Goal: Task Accomplishment & Management: Manage account settings

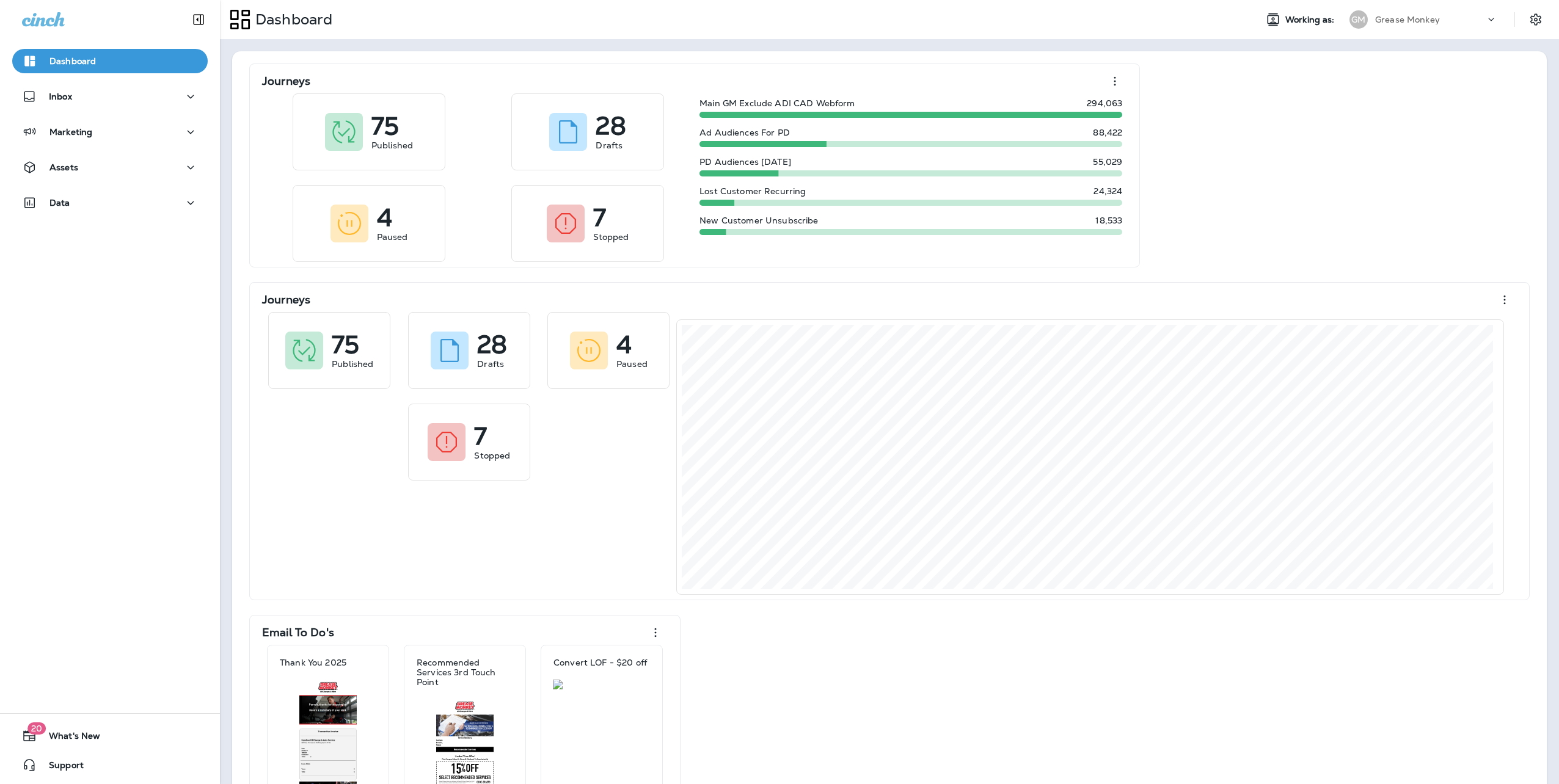
click at [1384, 21] on p "Grease Monkey" at bounding box center [1407, 19] width 65 height 10
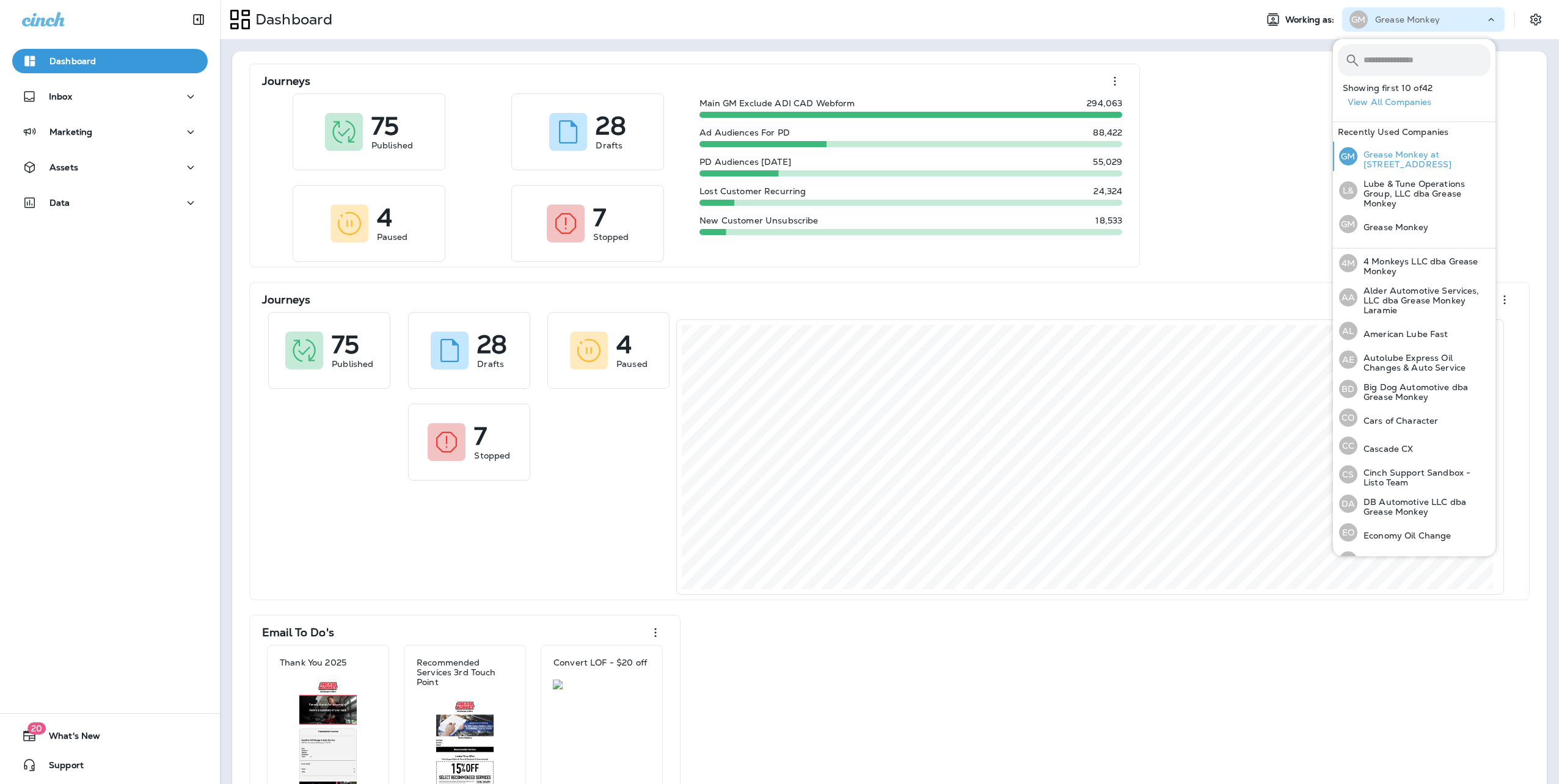
click at [1399, 166] on p "Grease Monkey at [STREET_ADDRESS]" at bounding box center [1424, 159] width 133 height 19
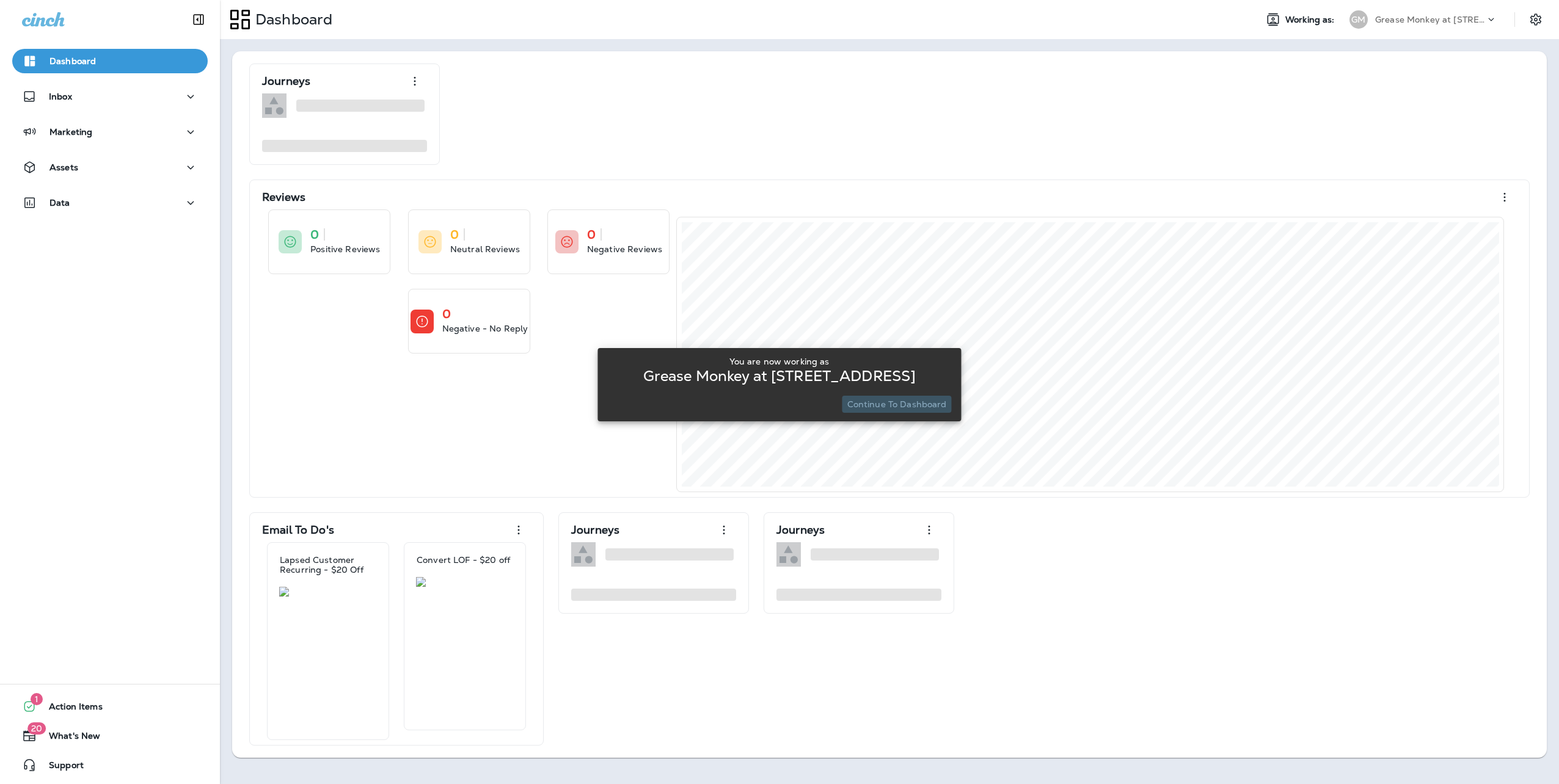
click at [917, 406] on p "Continue to Dashboard" at bounding box center [896, 404] width 100 height 10
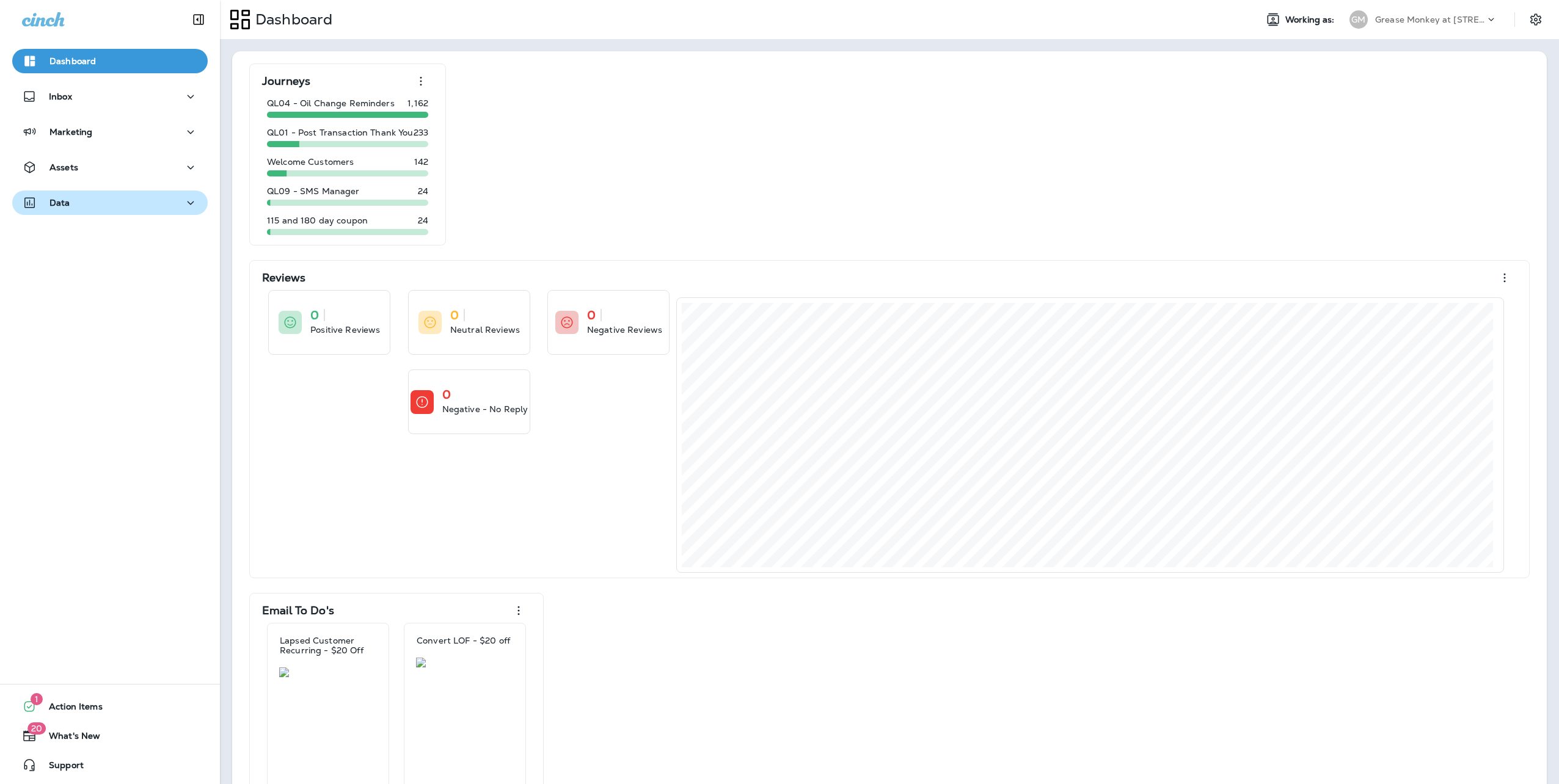
click at [113, 207] on div "Data" at bounding box center [110, 203] width 176 height 16
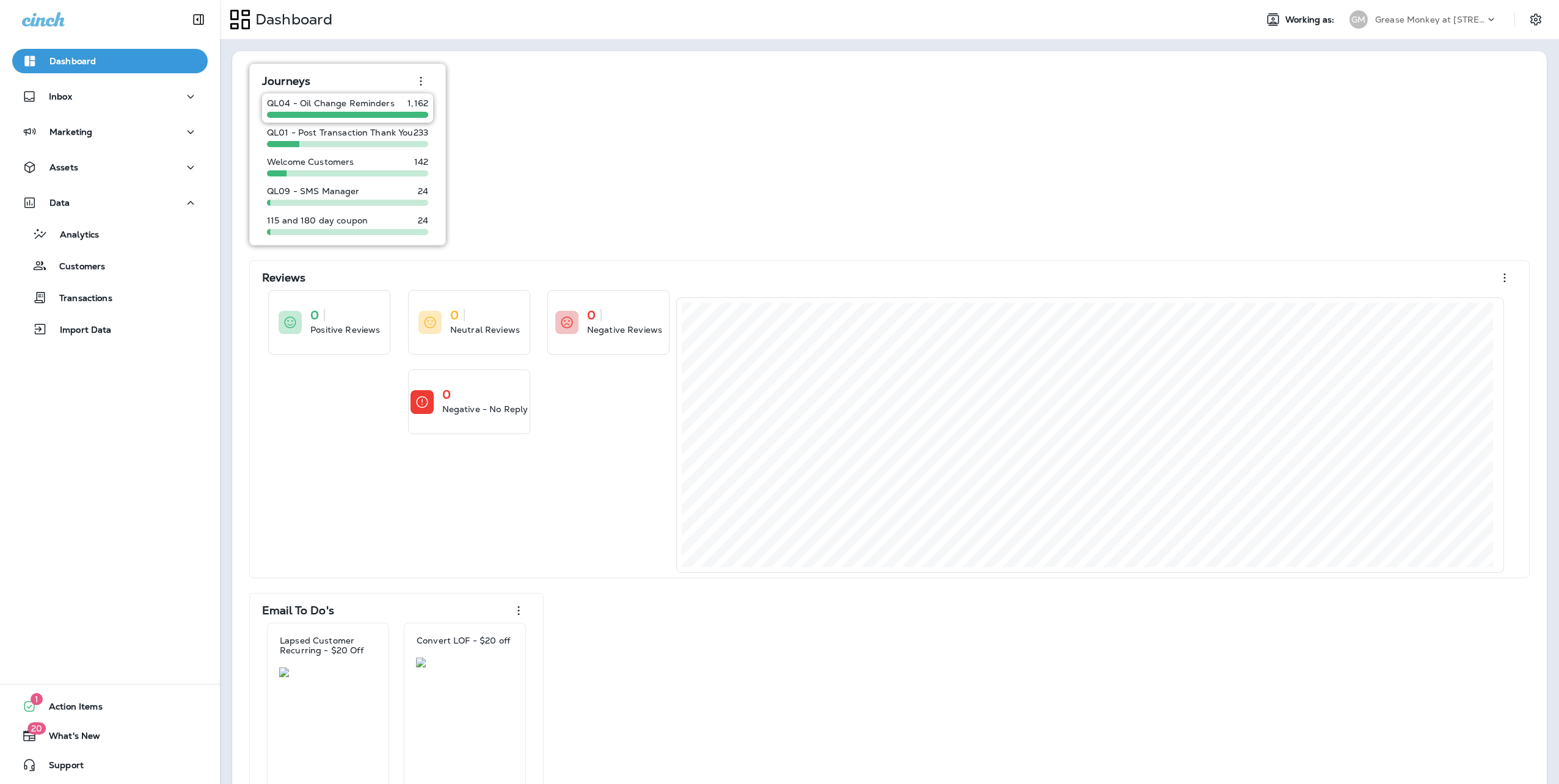
click at [364, 101] on p "QL04 - Oil Change Reminders" at bounding box center [331, 103] width 128 height 10
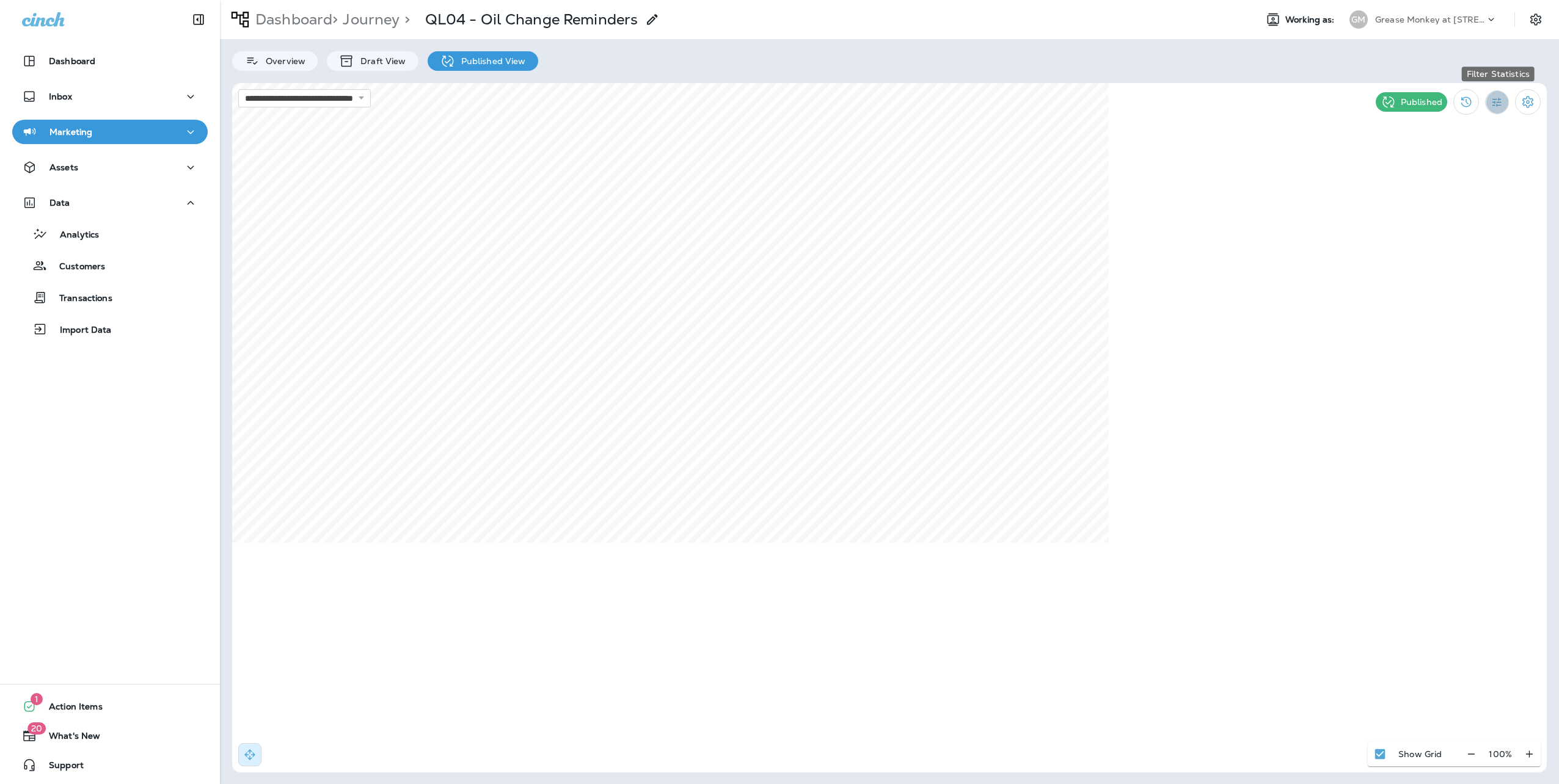
click at [1504, 105] on button "Filter Statistics" at bounding box center [1497, 102] width 24 height 24
click at [1433, 191] on p "7 Days" at bounding box center [1427, 188] width 27 height 10
click at [1498, 106] on icon "Filter Statistics" at bounding box center [1497, 102] width 13 height 13
click at [1453, 242] on p "Date Range" at bounding box center [1438, 247] width 50 height 10
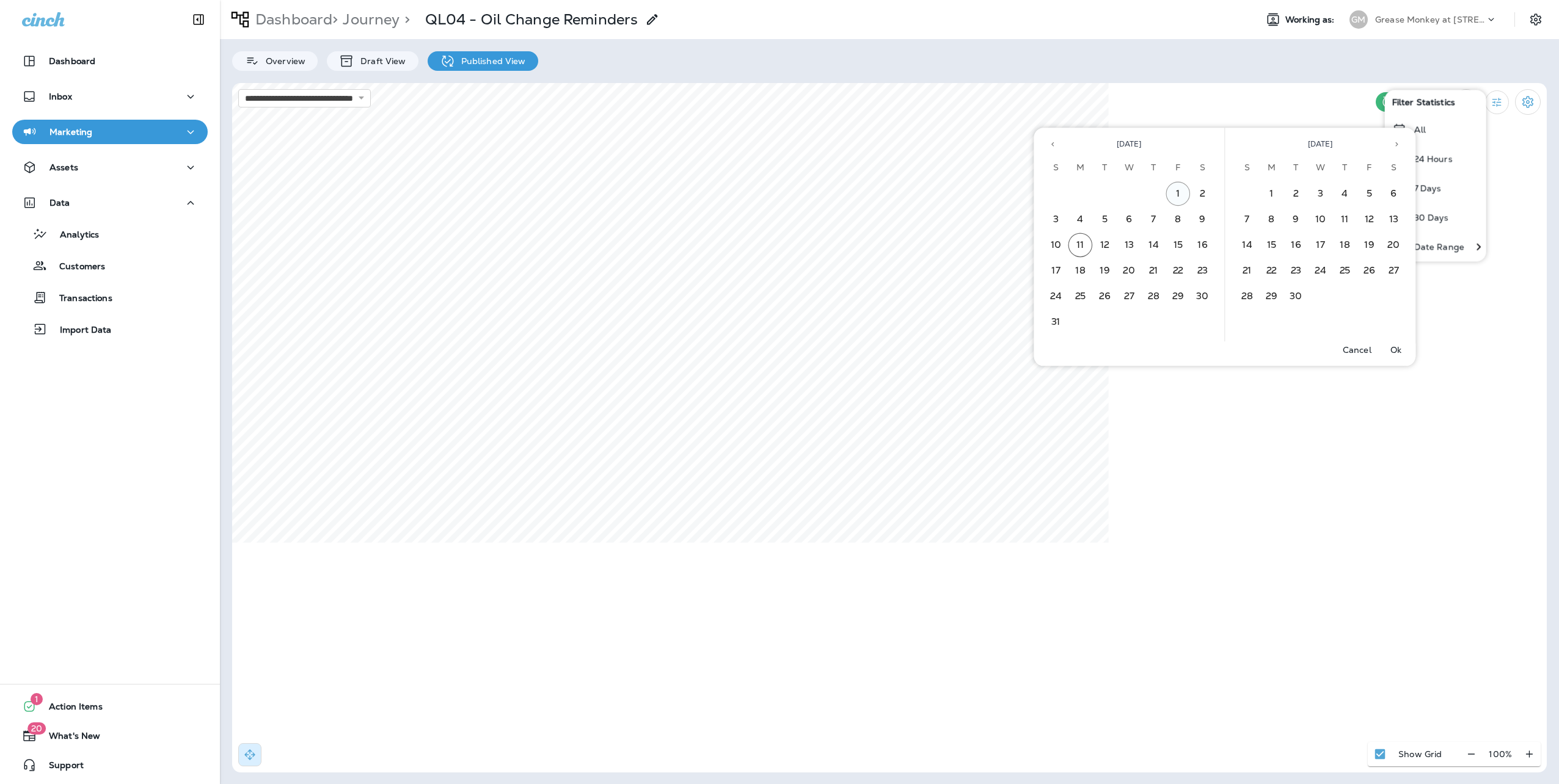
click at [1179, 195] on button "1" at bounding box center [1178, 194] width 25 height 25
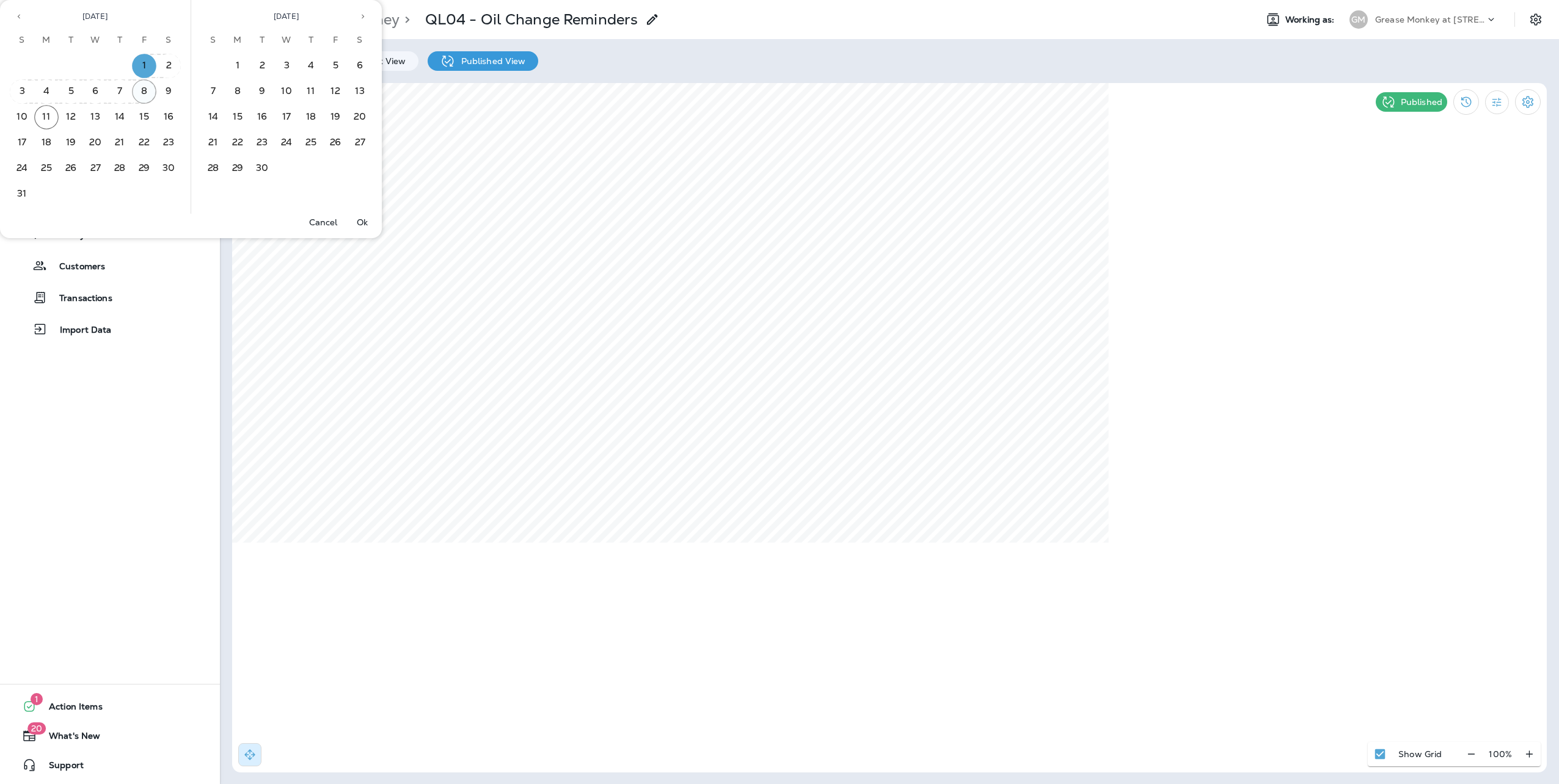
click at [143, 89] on button "8" at bounding box center [143, 91] width 25 height 25
click at [356, 222] on p "Ok" at bounding box center [362, 222] width 11 height 10
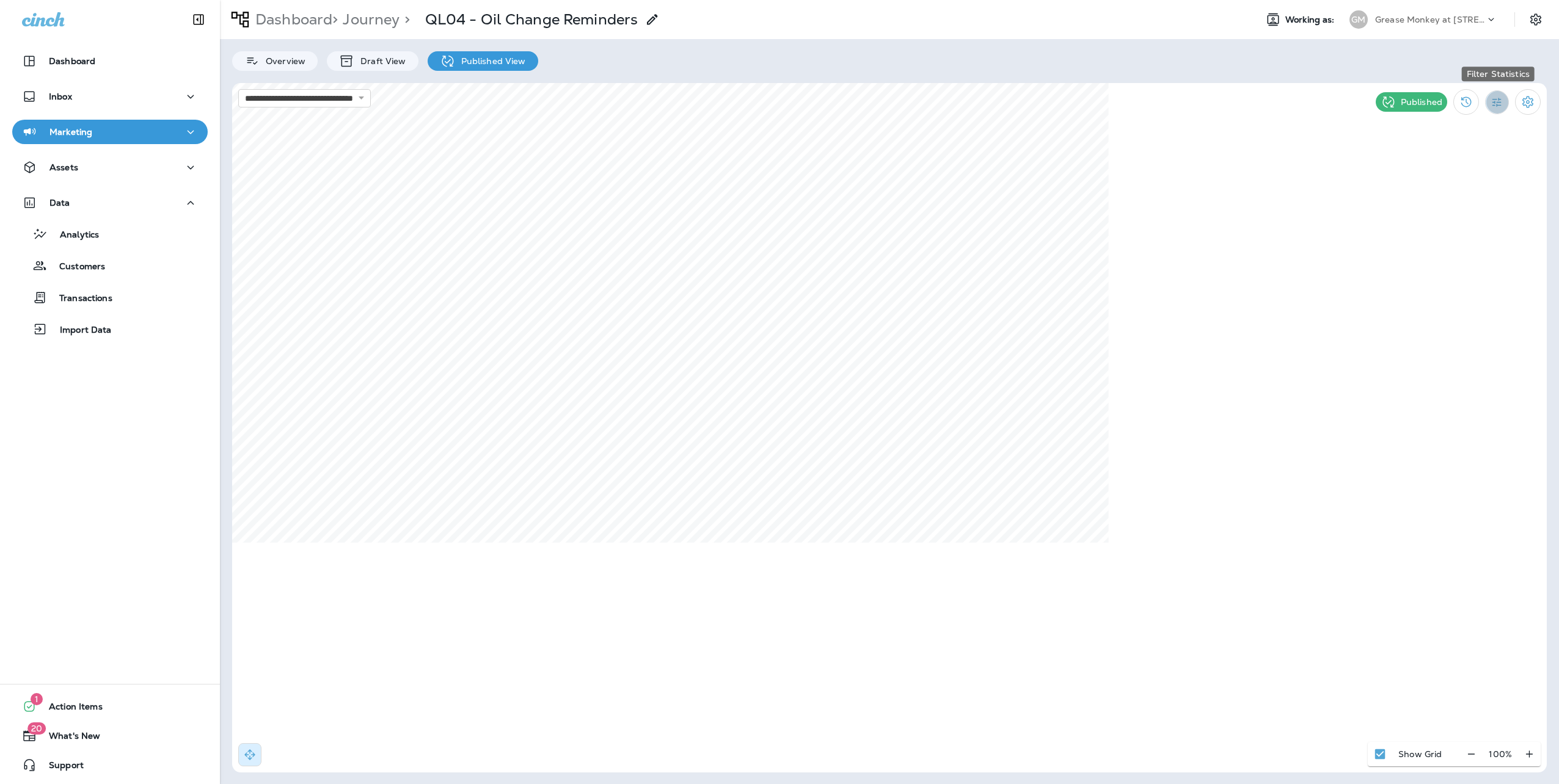
click at [1496, 100] on icon "Filter Statistics" at bounding box center [1497, 102] width 13 height 13
click at [1449, 249] on p "Date Range" at bounding box center [1438, 247] width 50 height 10
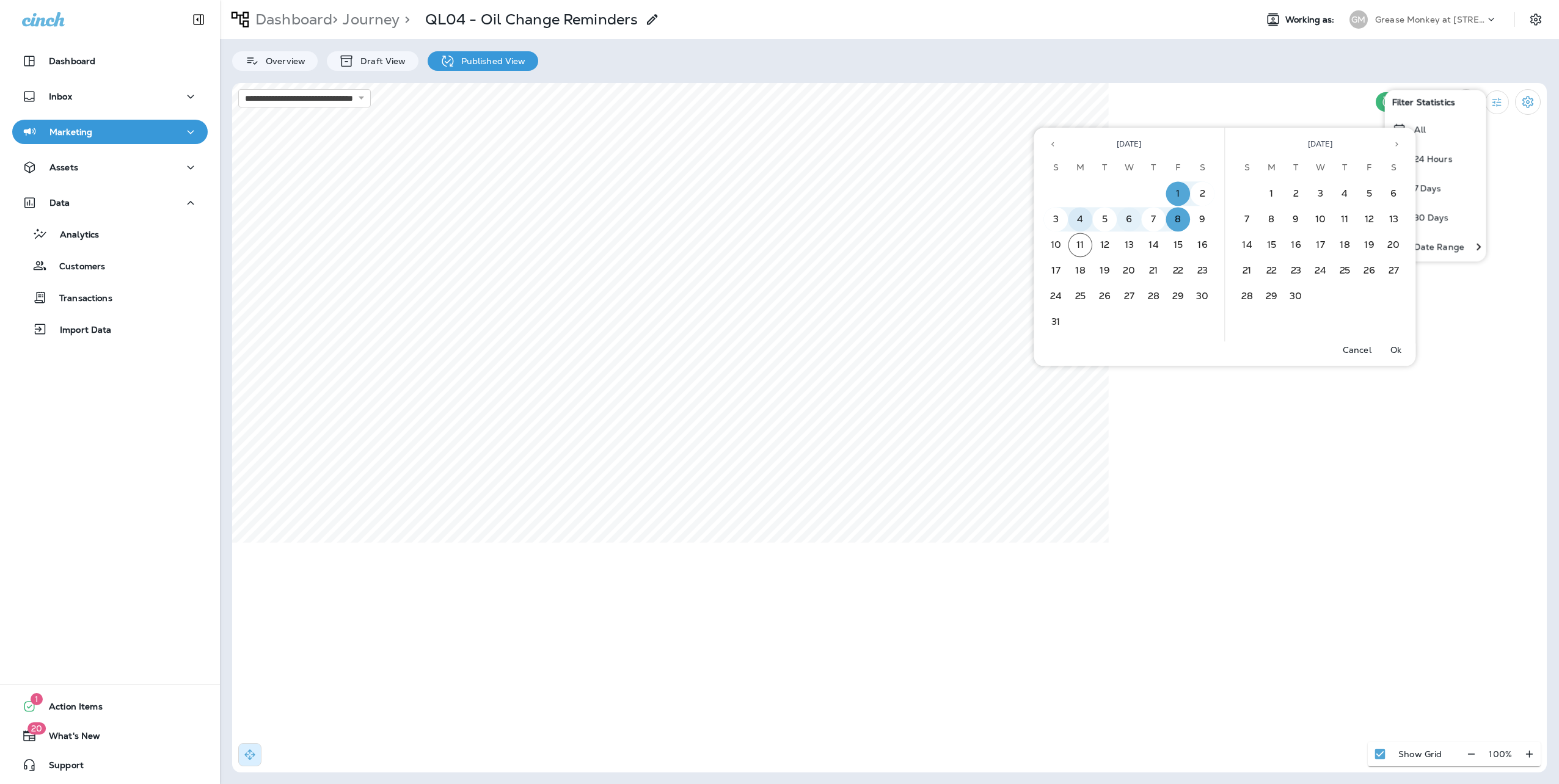
drag, startPoint x: 1082, startPoint y: 221, endPoint x: 1118, endPoint y: 224, distance: 36.1
click at [1084, 221] on button "4" at bounding box center [1080, 219] width 25 height 25
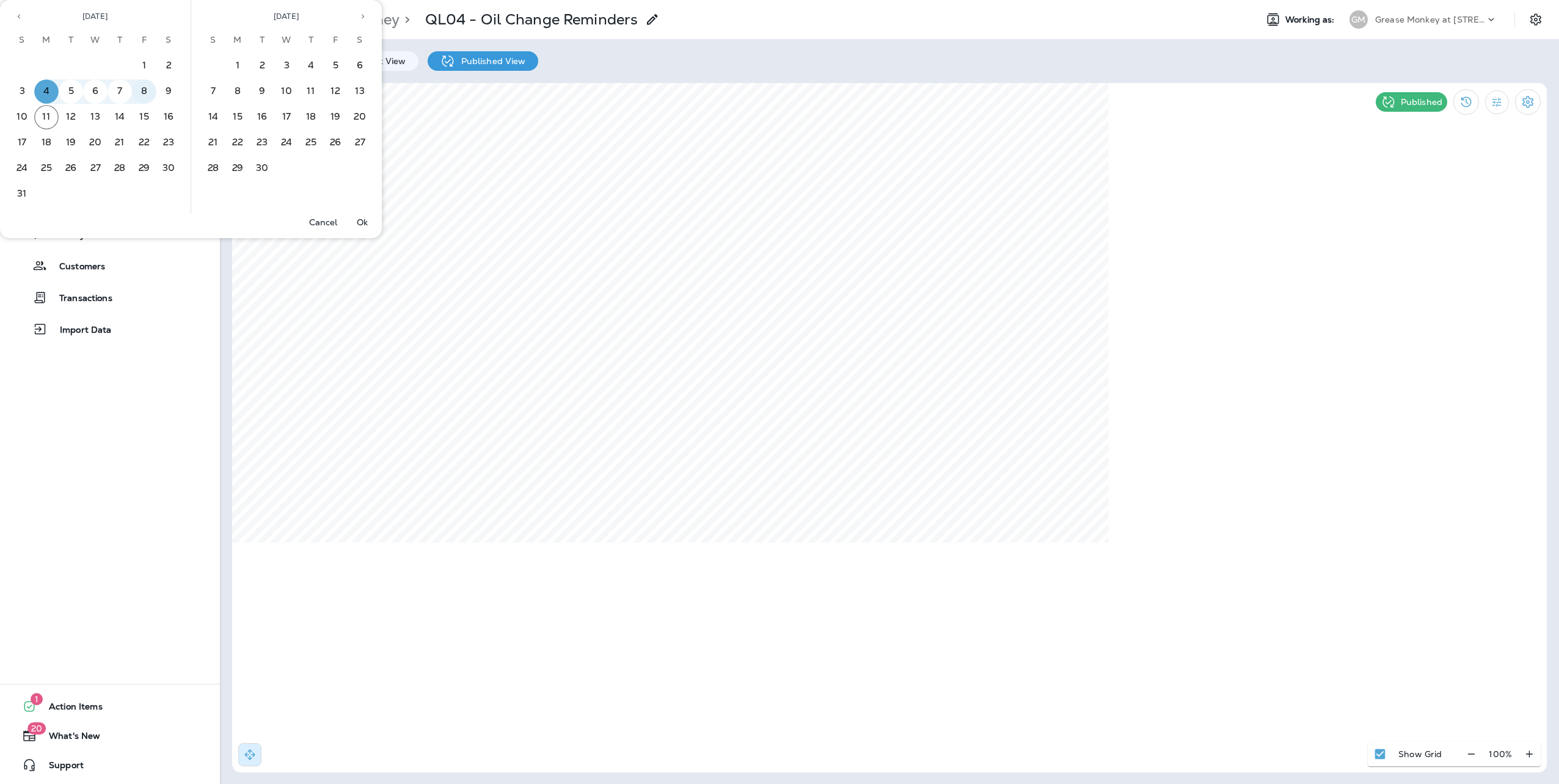
click at [150, 94] on button "8" at bounding box center [143, 91] width 25 height 25
click at [356, 221] on p "Ok" at bounding box center [362, 222] width 11 height 10
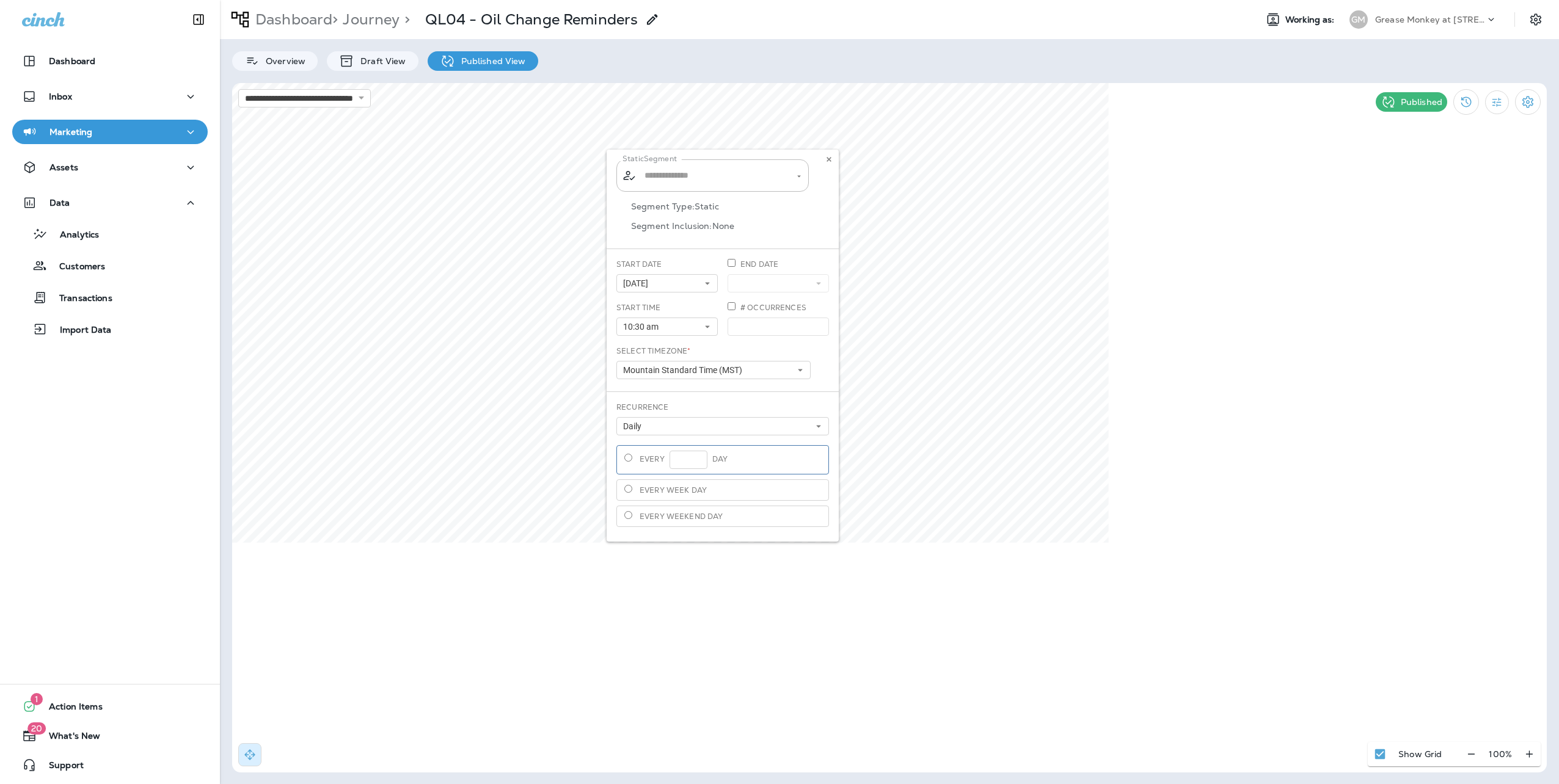
type input "**********"
click at [831, 159] on icon at bounding box center [829, 159] width 7 height 7
click at [1500, 105] on icon "Filter Statistics" at bounding box center [1497, 102] width 9 height 9
click at [1431, 184] on p "7 Days" at bounding box center [1427, 188] width 27 height 10
click at [1493, 101] on icon "Filter Statistics" at bounding box center [1497, 102] width 9 height 9
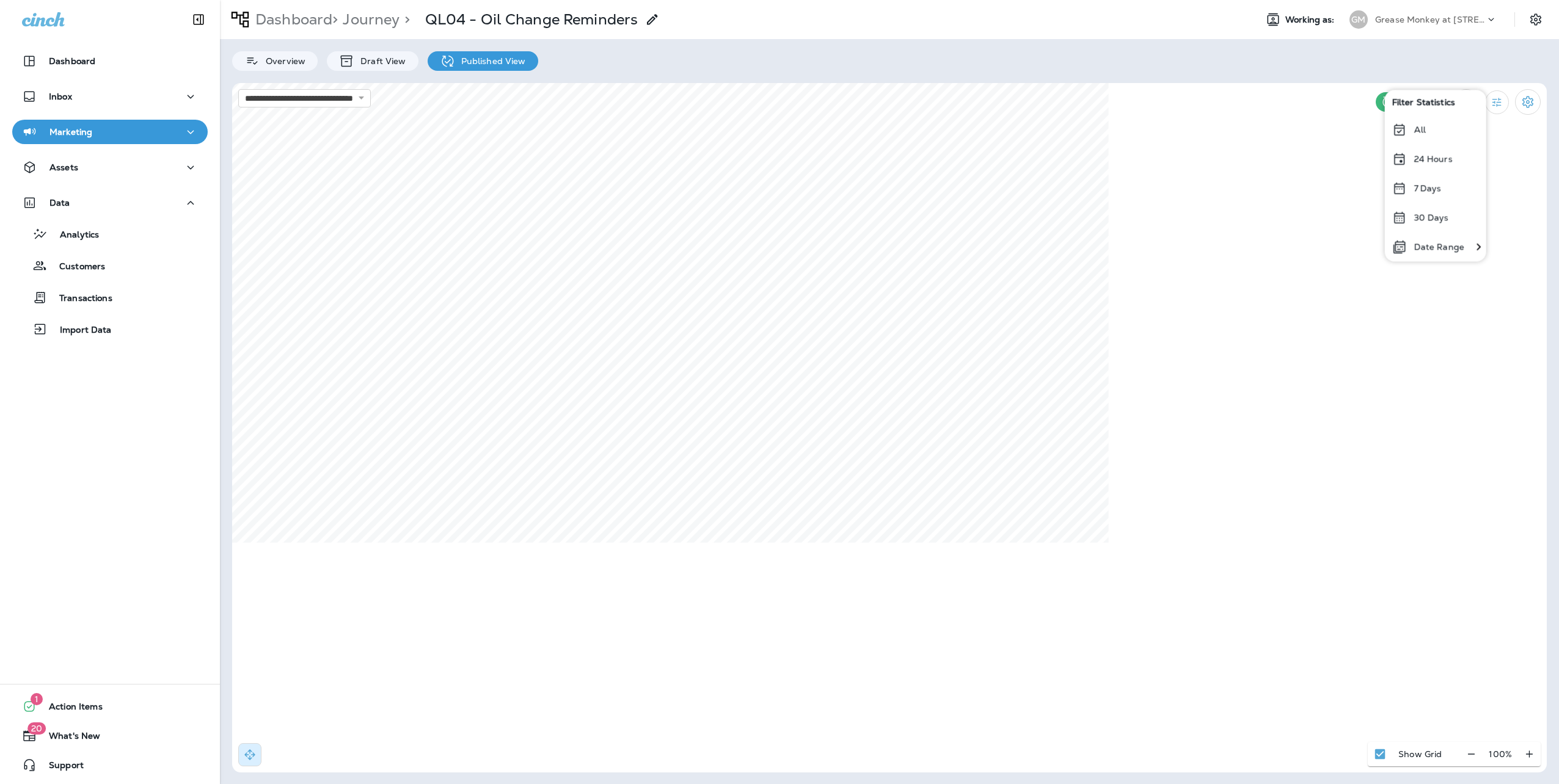
click at [1426, 217] on p "30 Days" at bounding box center [1431, 217] width 35 height 10
click at [1497, 112] on button "Filter Statistics" at bounding box center [1497, 102] width 24 height 24
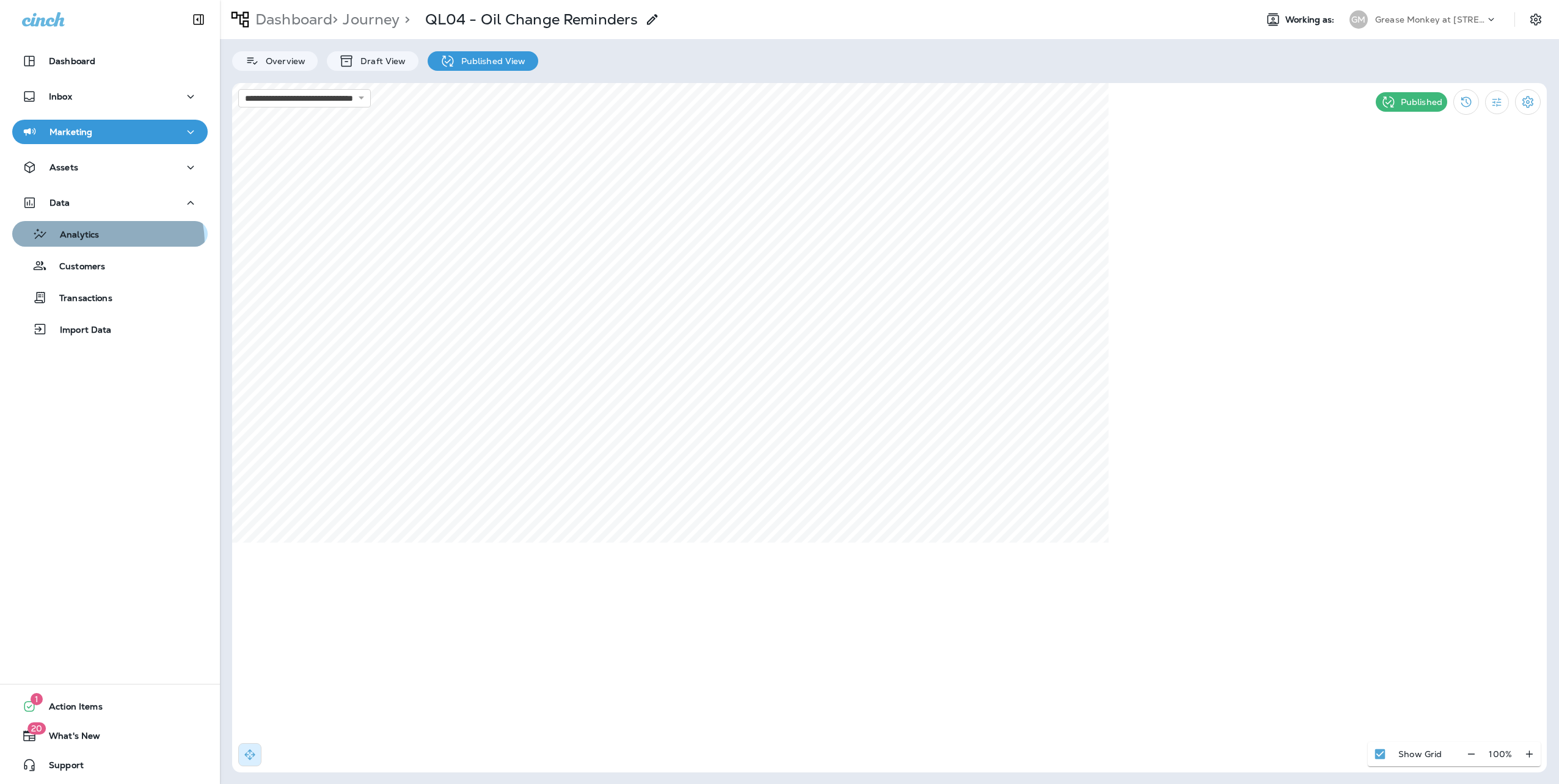
click at [86, 244] on button "Analytics" at bounding box center [110, 234] width 196 height 26
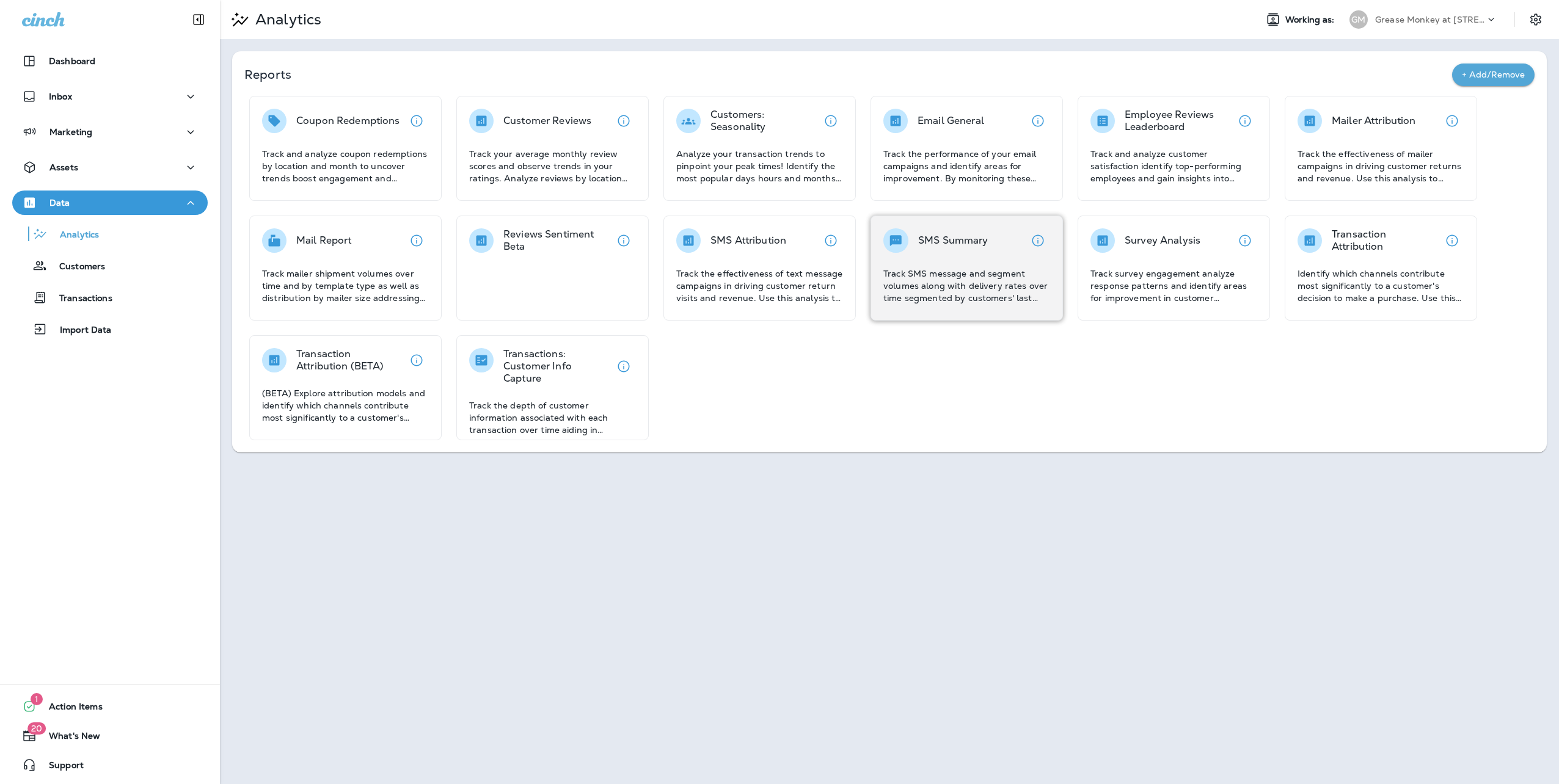
click at [951, 238] on p "SMS Summary" at bounding box center [953, 240] width 70 height 12
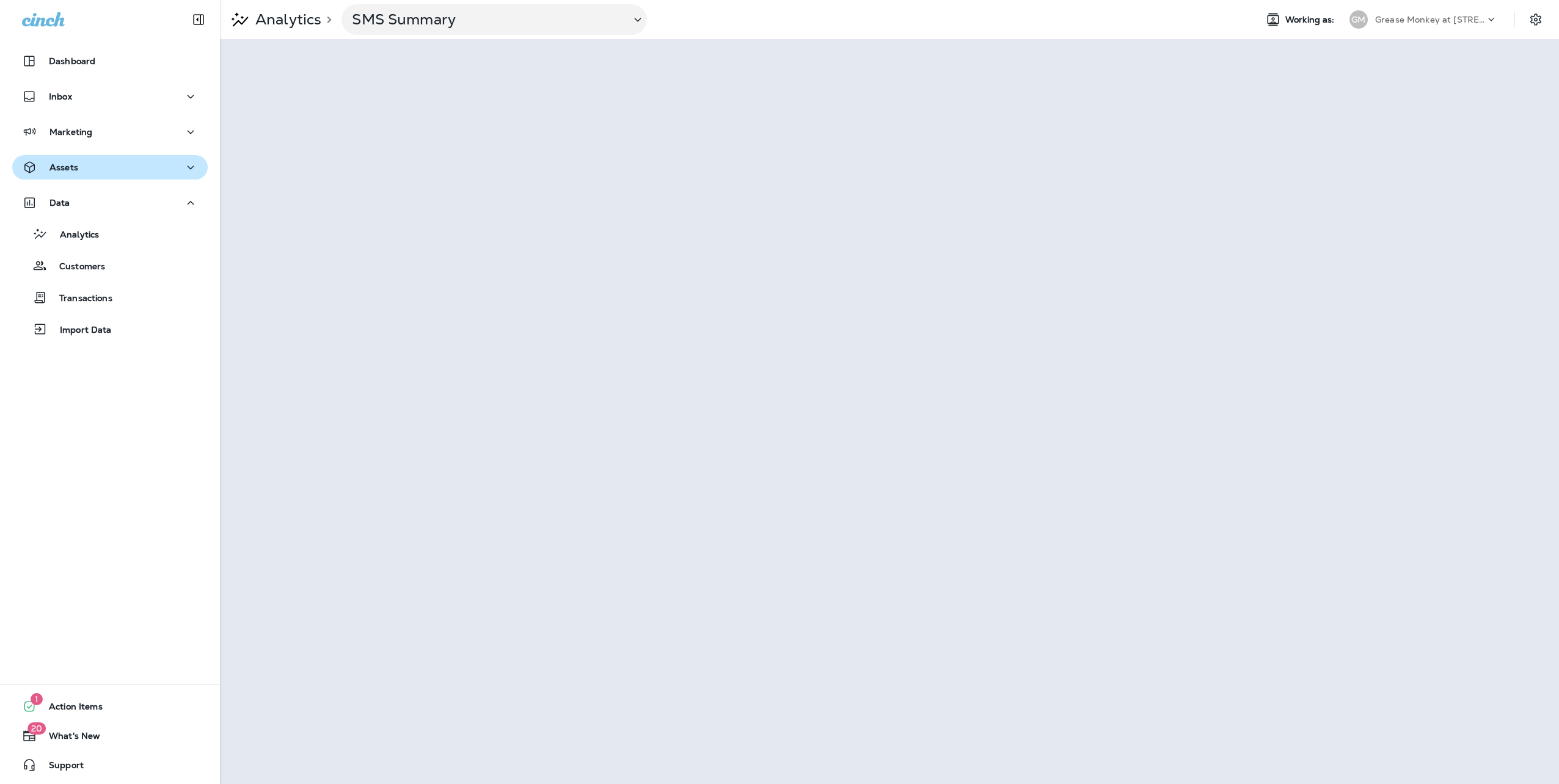
click at [88, 164] on div "Assets" at bounding box center [110, 167] width 176 height 16
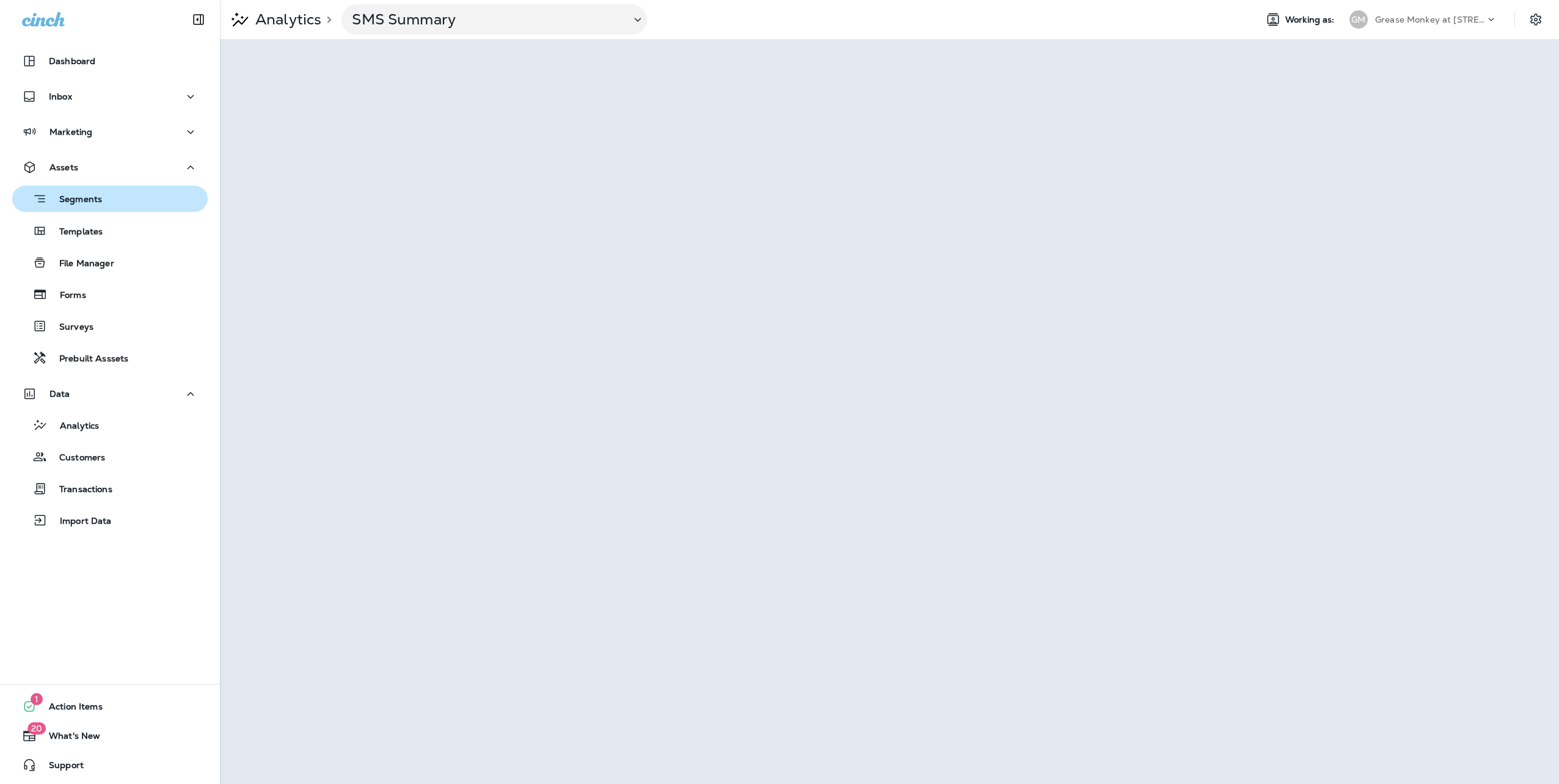
click at [87, 206] on p "Segments" at bounding box center [74, 200] width 55 height 12
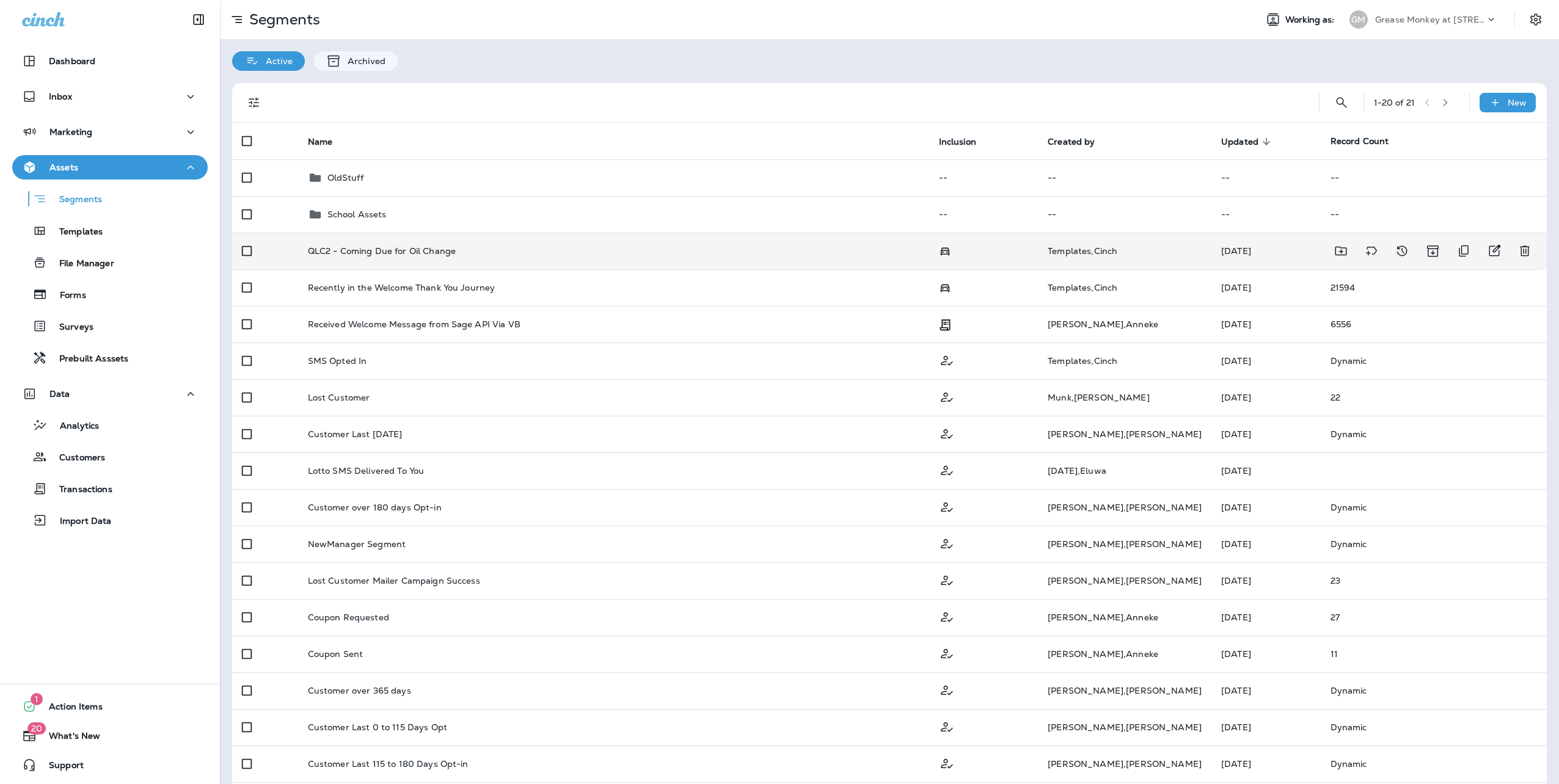
click at [475, 253] on div "QLC2 - Coming Due for Oil Change" at bounding box center [613, 250] width 611 height 10
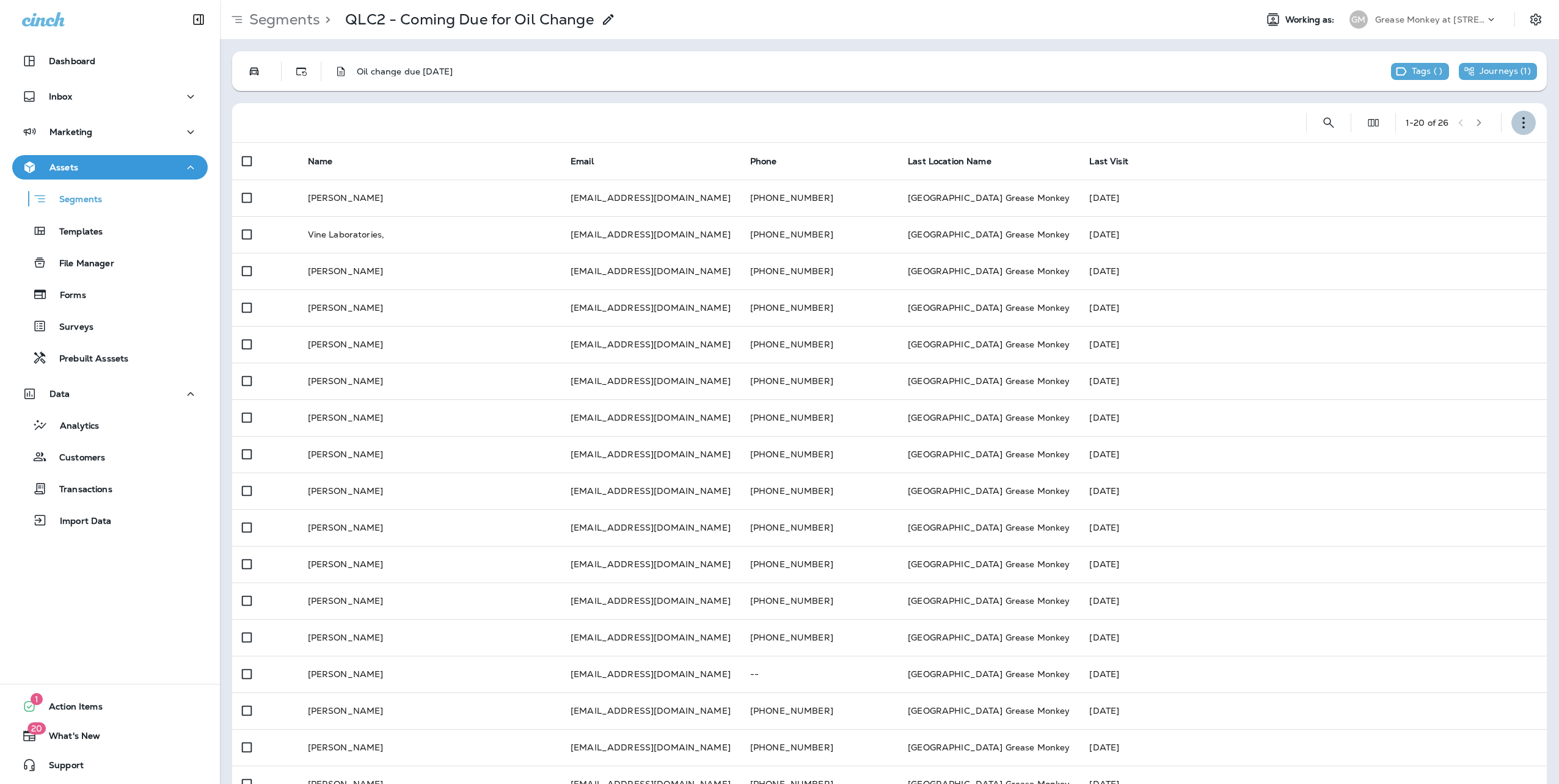
click at [1518, 123] on icon "button" at bounding box center [1523, 122] width 12 height 12
click at [1472, 153] on button "Edit Segment" at bounding box center [1453, 154] width 146 height 29
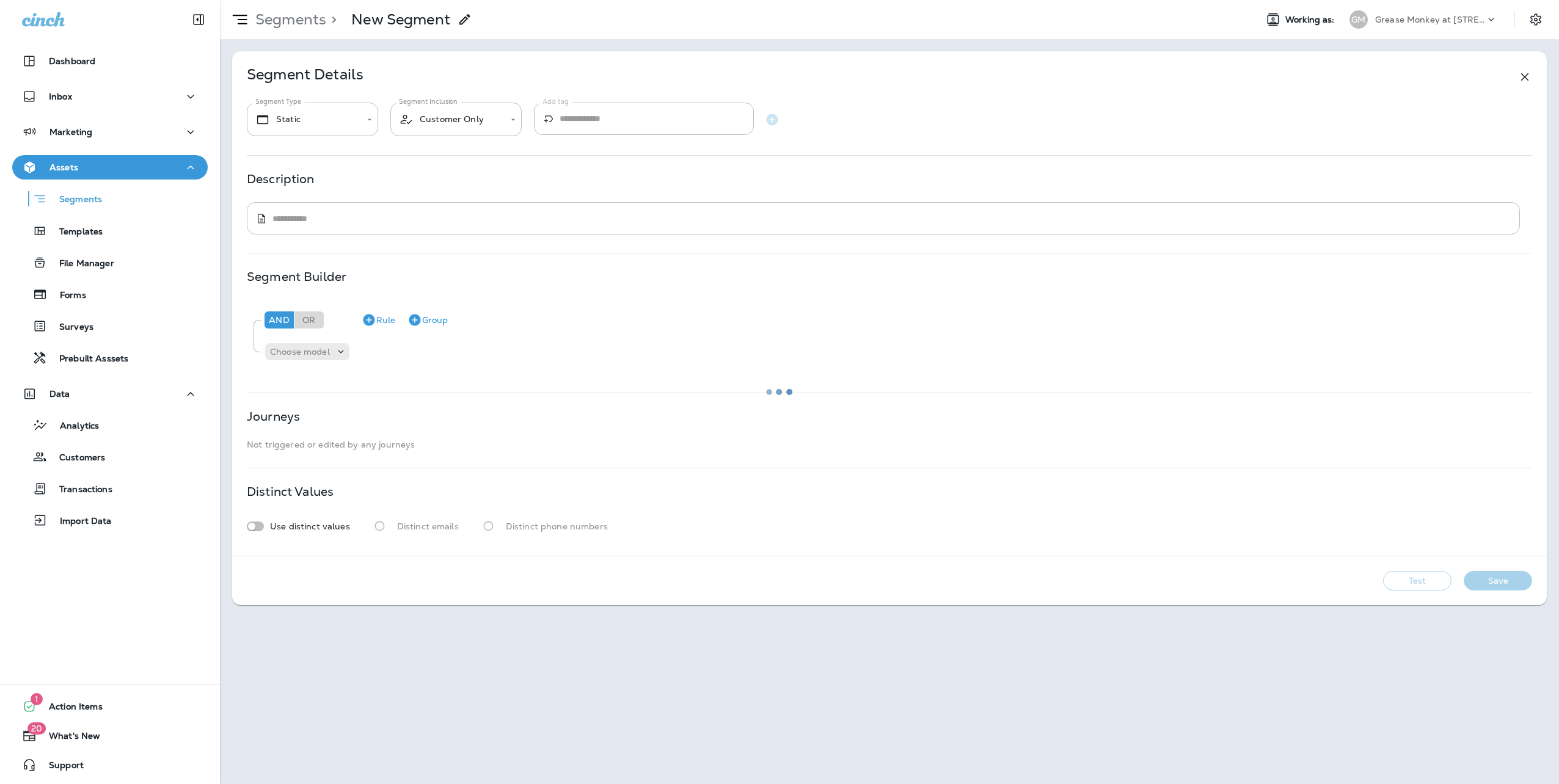
type input "*******"
type input "**********"
type textarea "**********"
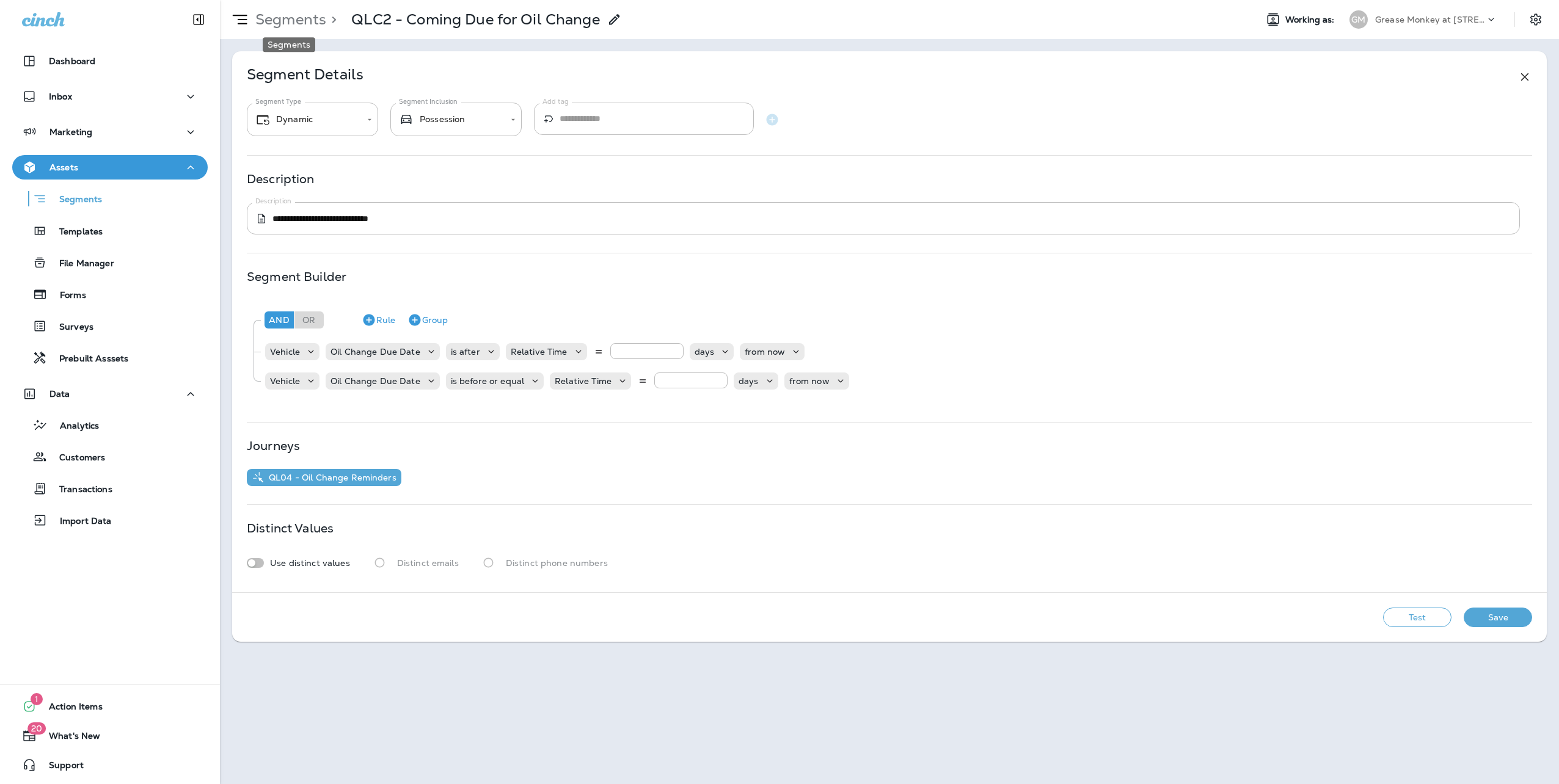
click at [294, 16] on p "Segments" at bounding box center [288, 19] width 76 height 18
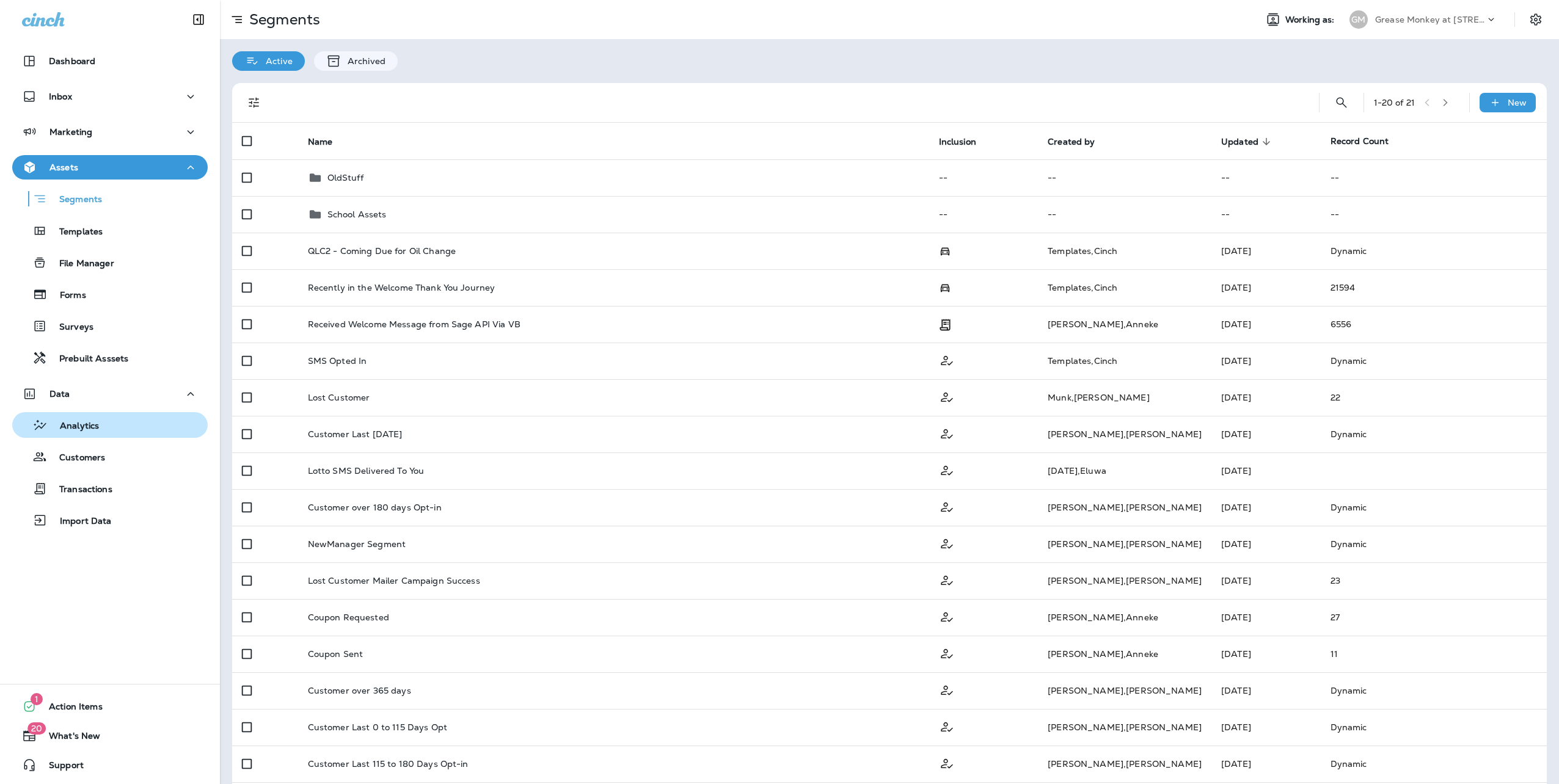
click at [71, 429] on p "Analytics" at bounding box center [73, 427] width 51 height 12
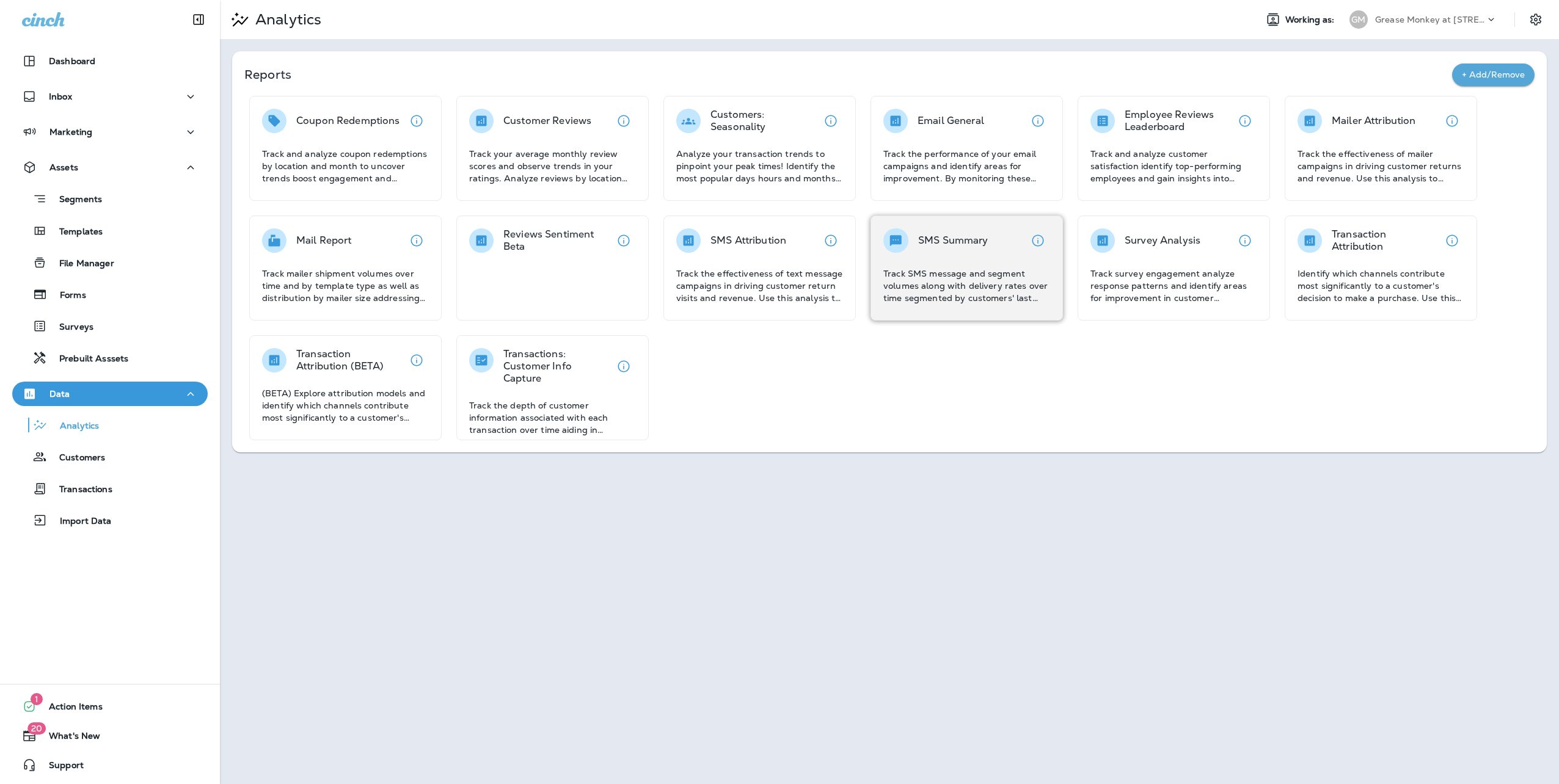
click at [971, 246] on p "SMS Summary" at bounding box center [953, 240] width 70 height 12
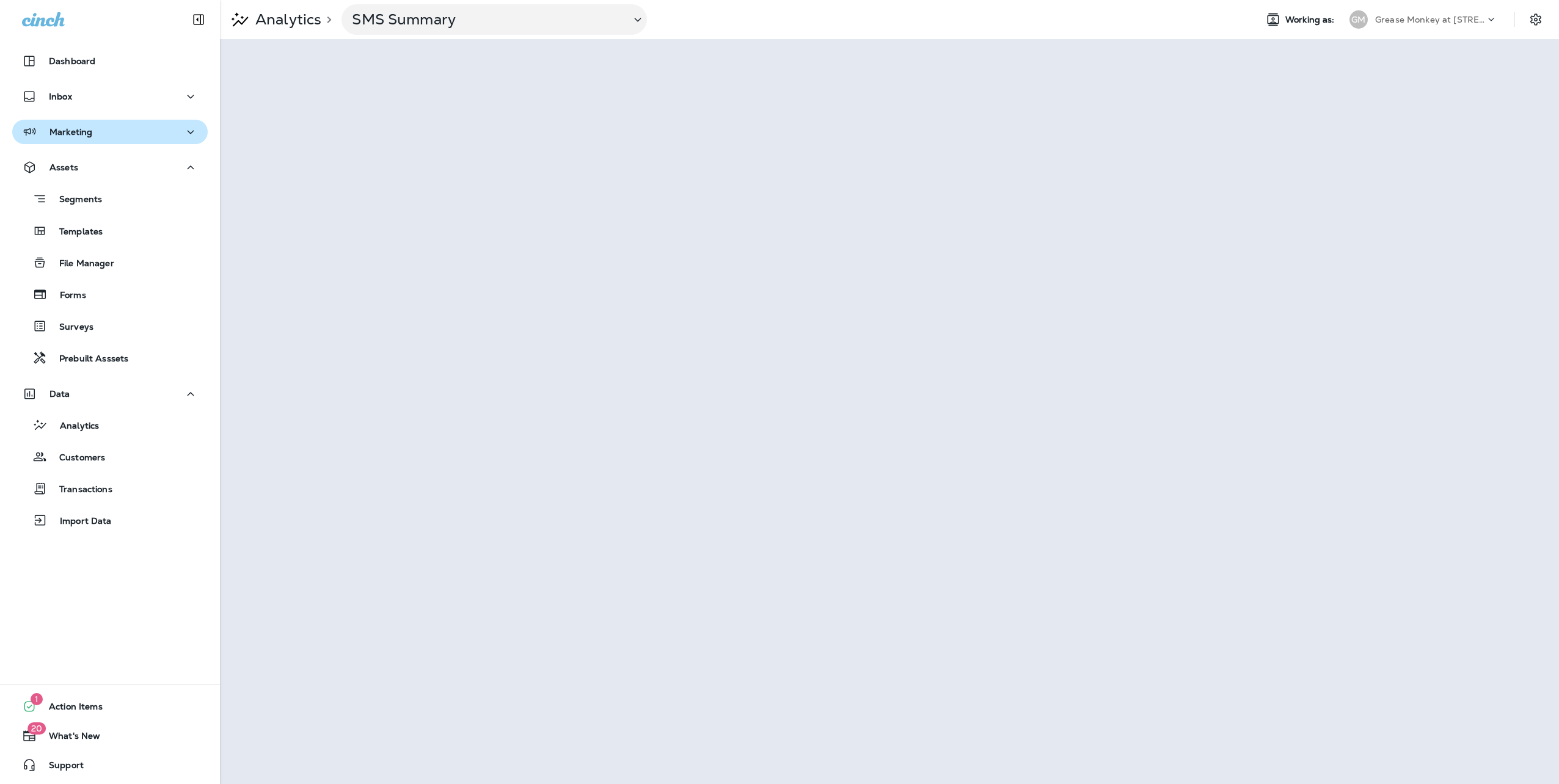
click at [73, 128] on p "Marketing" at bounding box center [70, 132] width 43 height 10
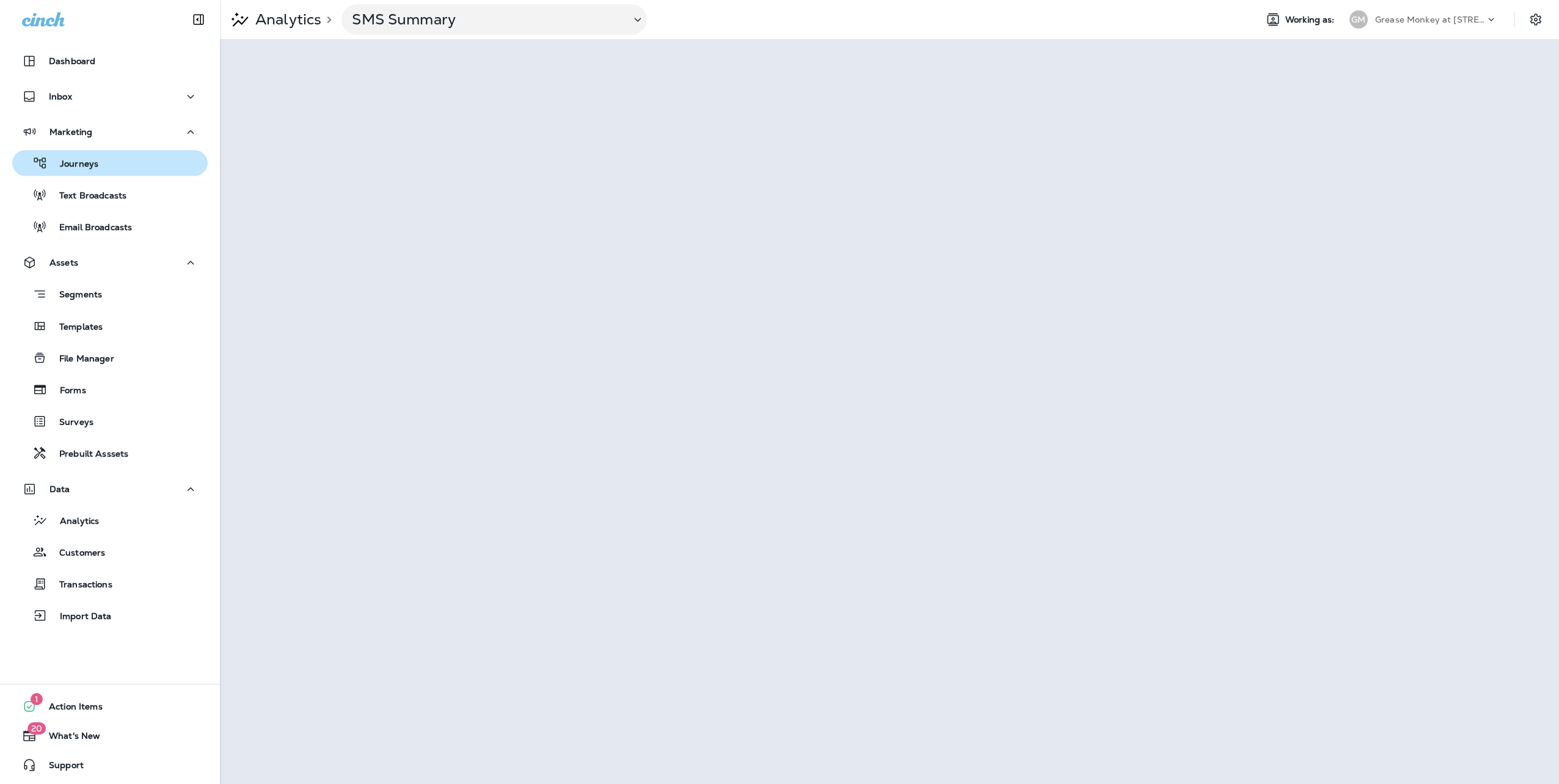
click at [82, 164] on p "Journeys" at bounding box center [72, 164] width 50 height 12
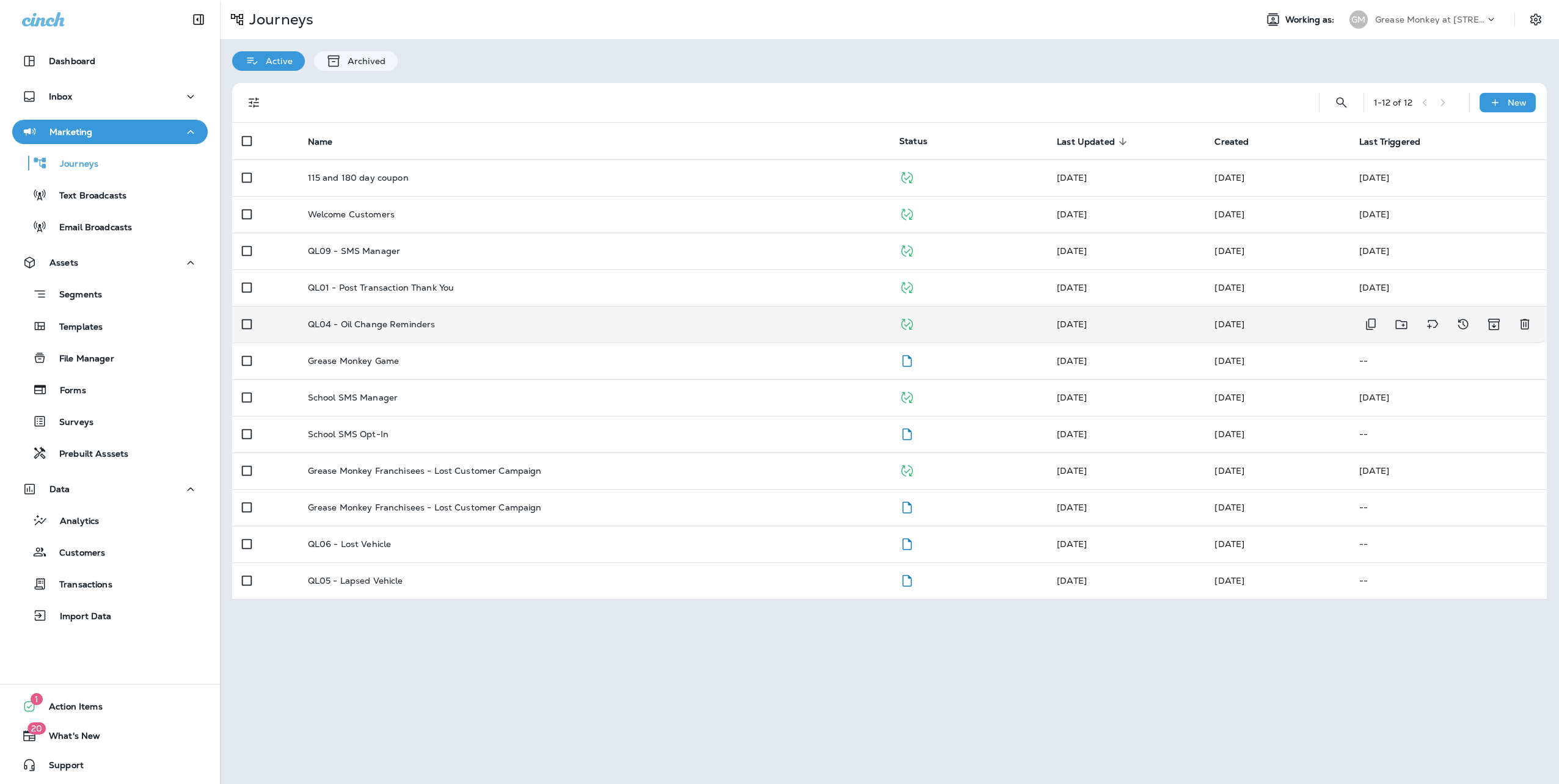
click at [348, 320] on p "QL04 - Oil Change Reminders" at bounding box center [372, 324] width 128 height 10
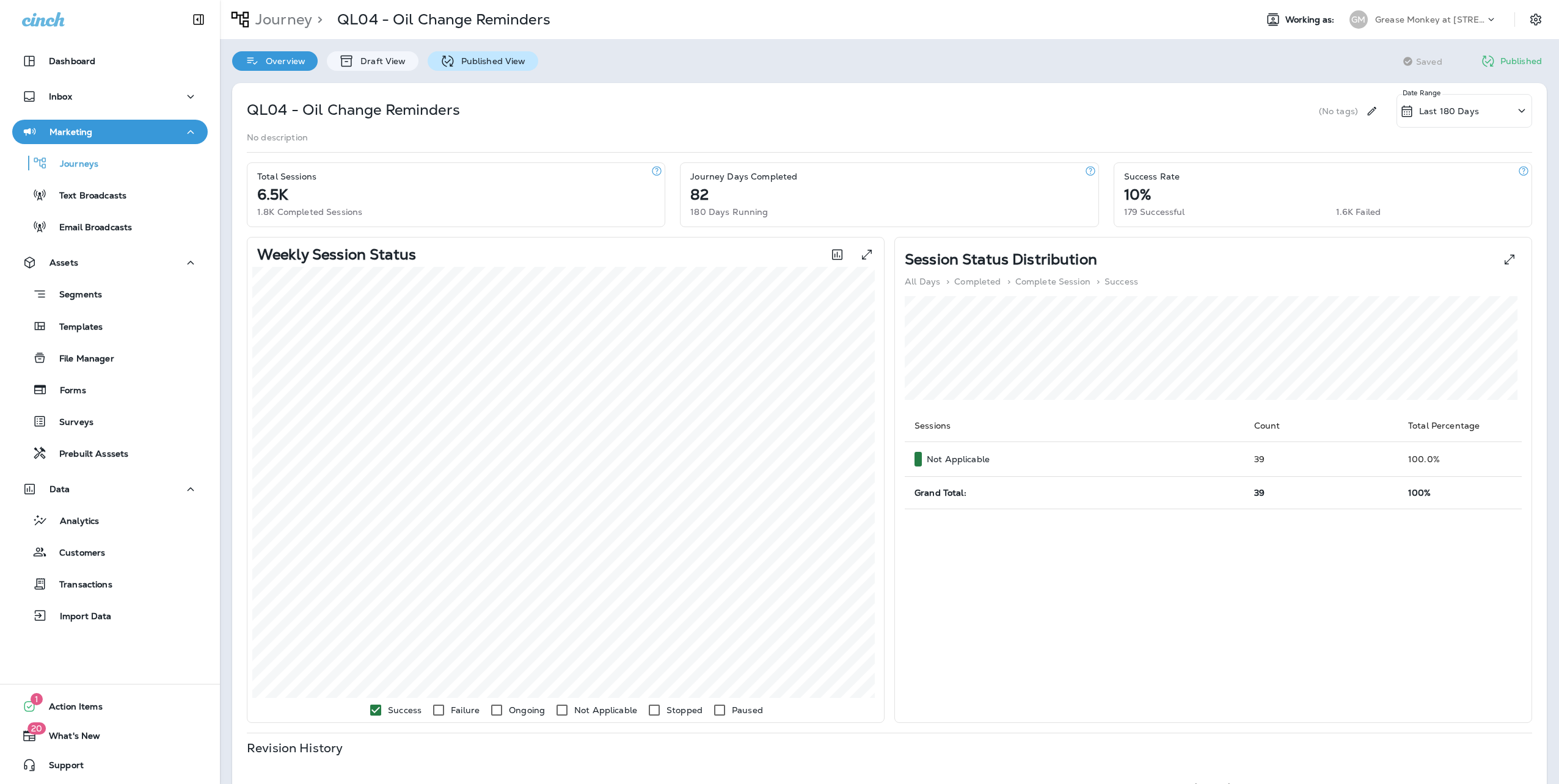
click at [476, 60] on p "Published View" at bounding box center [491, 61] width 71 height 10
